Goal: Task Accomplishment & Management: Manage account settings

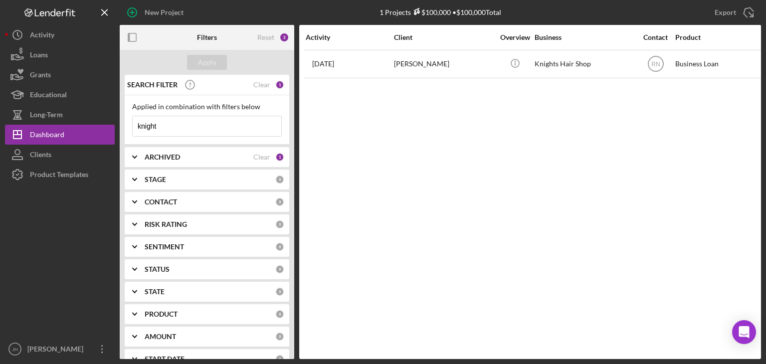
drag, startPoint x: 171, startPoint y: 126, endPoint x: 120, endPoint y: 124, distance: 51.4
click at [121, 125] on div "SEARCH FILTER Clear 1 Applied in combination with filters below knight Icon/Men…" at bounding box center [207, 217] width 174 height 284
type input "[PERSON_NAME]"
click at [259, 156] on div "Clear" at bounding box center [261, 157] width 17 height 8
click at [202, 63] on div "Apply" at bounding box center [207, 62] width 18 height 15
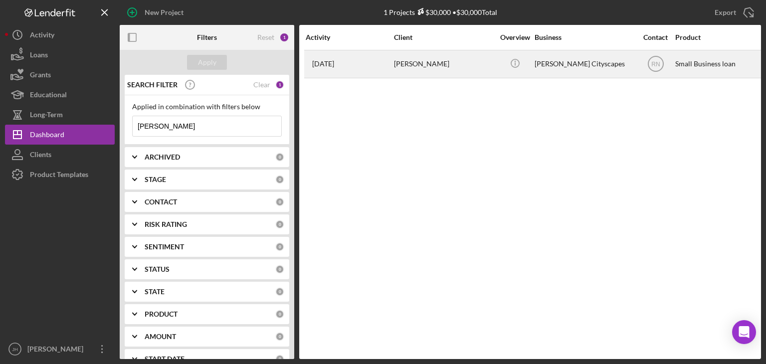
click at [427, 62] on div "[PERSON_NAME]" at bounding box center [444, 64] width 100 height 26
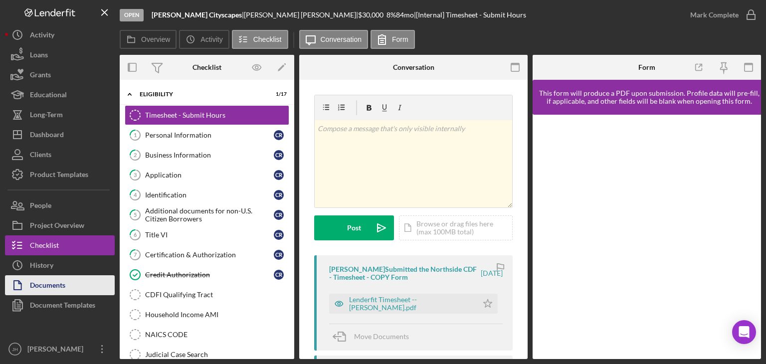
click at [51, 288] on div "Documents" at bounding box center [47, 286] width 35 height 22
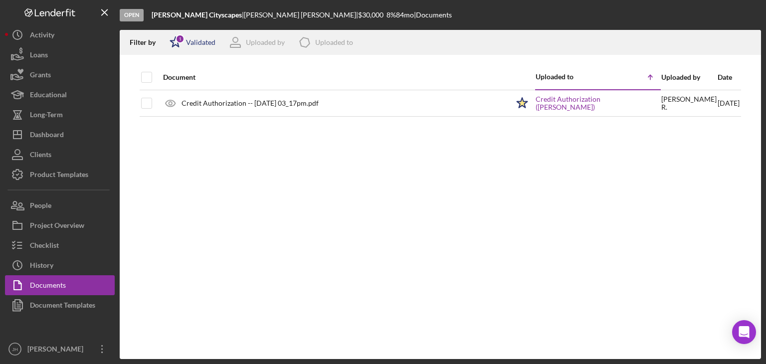
click at [195, 43] on div "Validated" at bounding box center [200, 42] width 29 height 8
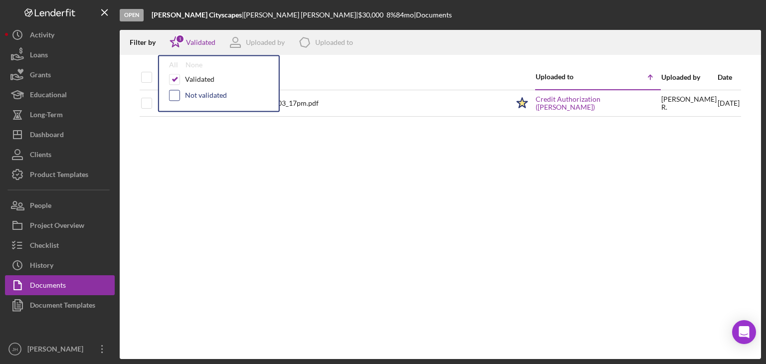
click at [174, 96] on input "checkbox" at bounding box center [174, 95] width 10 height 10
checkbox input "true"
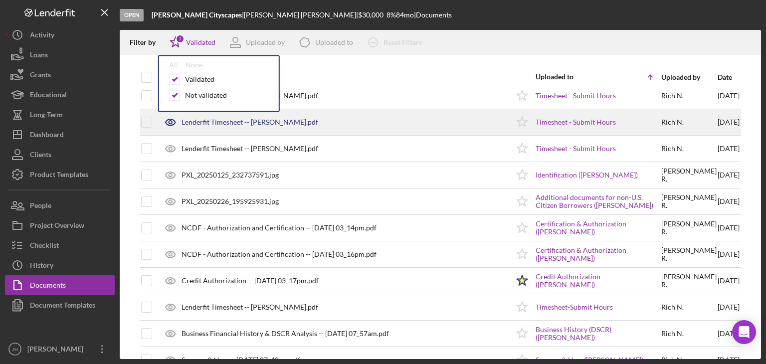
scroll to position [57, 0]
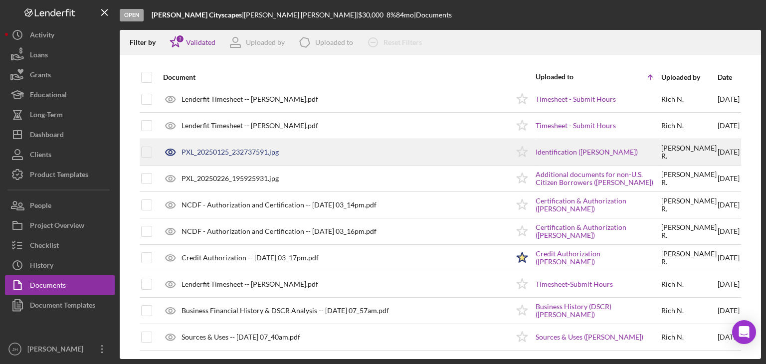
click at [228, 154] on div "PXL_20250125_232737591.jpg" at bounding box center [229, 152] width 97 height 8
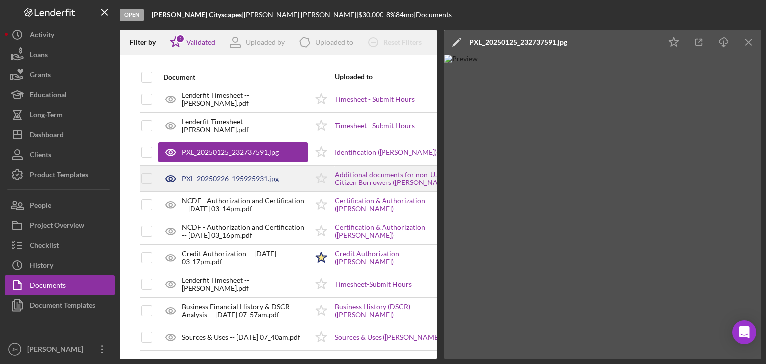
click at [240, 174] on div "PXL_20250226_195925931.jpg" at bounding box center [229, 178] width 97 height 8
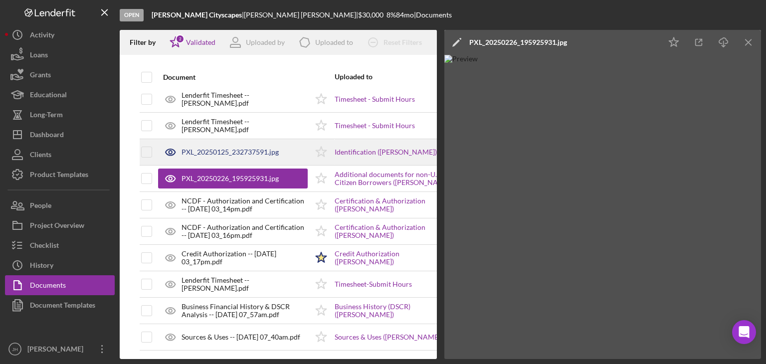
click at [243, 156] on div "PXL_20250125_232737591.jpg" at bounding box center [233, 152] width 150 height 25
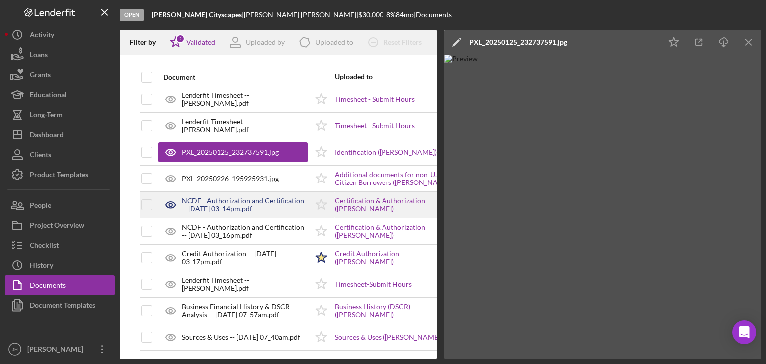
click at [261, 212] on div "NCDF - Authorization and Certification -- [DATE] 03_14pm.pdf" at bounding box center [244, 205] width 126 height 16
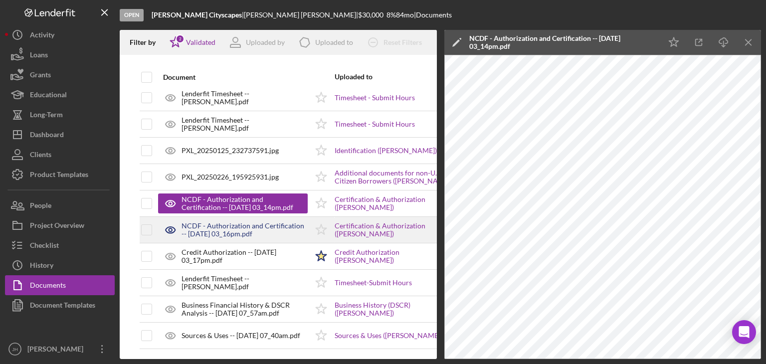
scroll to position [64, 0]
click at [234, 222] on div "NCDF - Authorization and Certification -- [DATE] 03_16pm.pdf" at bounding box center [244, 230] width 126 height 16
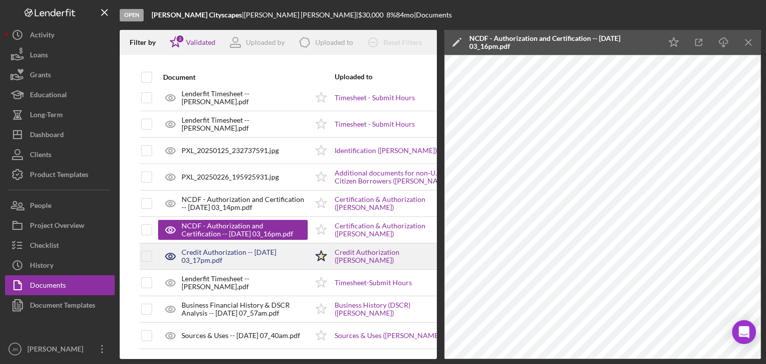
click at [216, 248] on div "Credit Authorization -- [DATE] 03_17pm.pdf" at bounding box center [244, 256] width 126 height 16
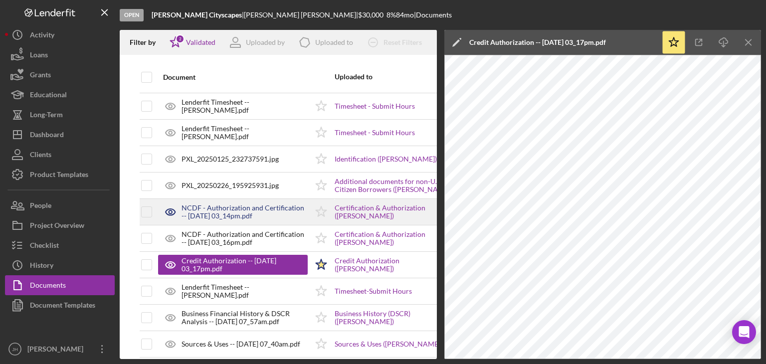
scroll to position [0, 0]
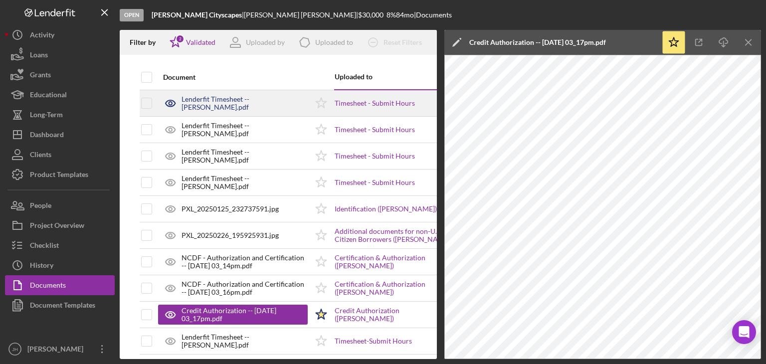
click at [222, 107] on div "Lenderfit Timesheet -- [PERSON_NAME].pdf" at bounding box center [233, 103] width 150 height 25
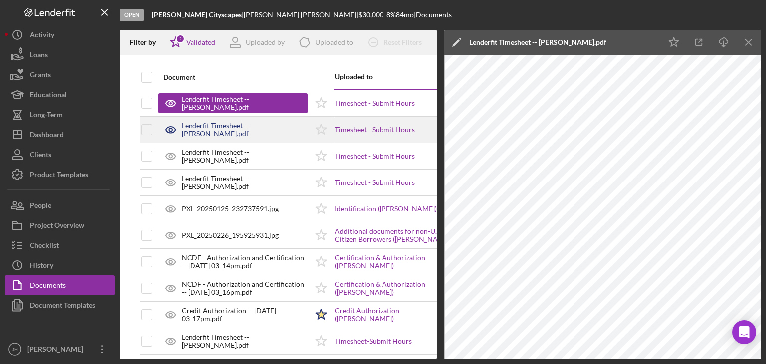
click at [220, 133] on div "Lenderfit Timesheet -- [PERSON_NAME].pdf" at bounding box center [244, 130] width 126 height 16
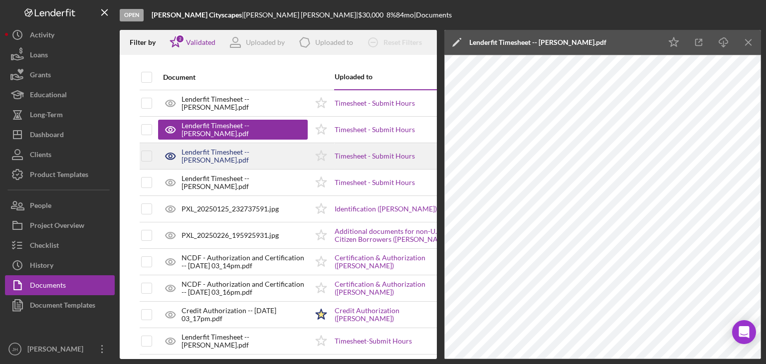
click at [215, 162] on div "Lenderfit Timesheet -- [PERSON_NAME].pdf" at bounding box center [233, 156] width 150 height 25
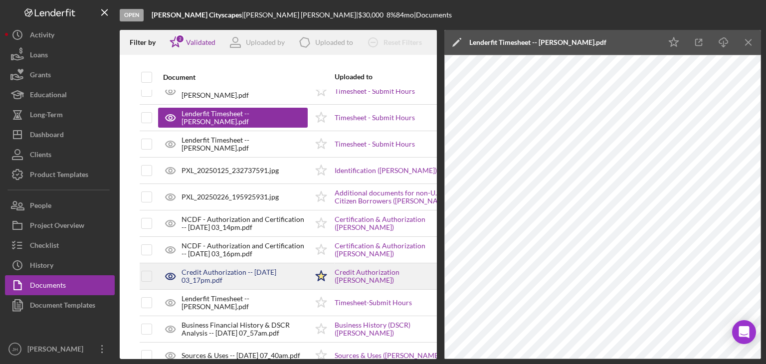
scroll to position [64, 0]
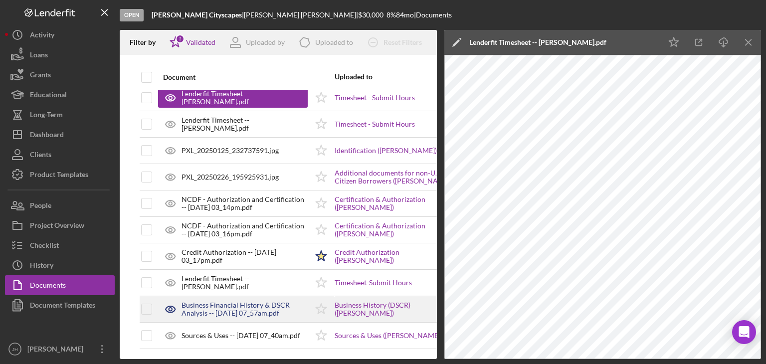
click at [219, 297] on div "Business Financial History & DSCR Analysis -- [DATE] 07_57am.pdf" at bounding box center [233, 309] width 150 height 25
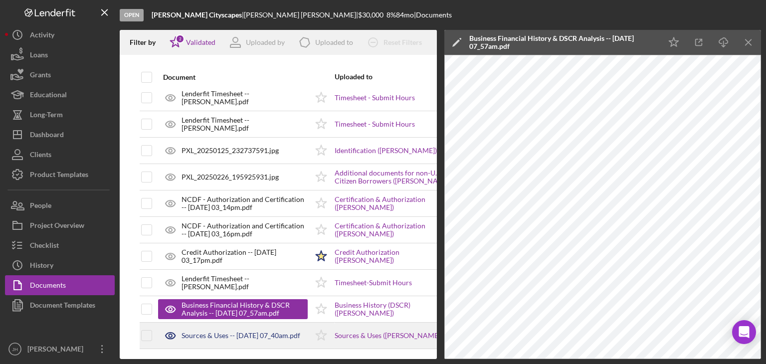
click at [205, 332] on div "Sources & Uses -- [DATE] 07_40am.pdf" at bounding box center [240, 335] width 119 height 8
